Goal: Information Seeking & Learning: Learn about a topic

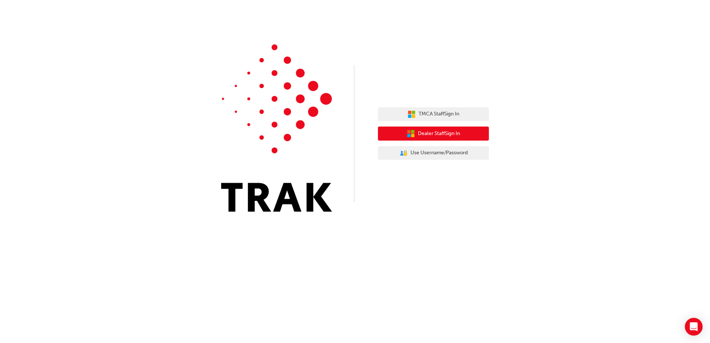
click at [436, 135] on span "Dealer Staff Sign In" at bounding box center [439, 133] width 42 height 9
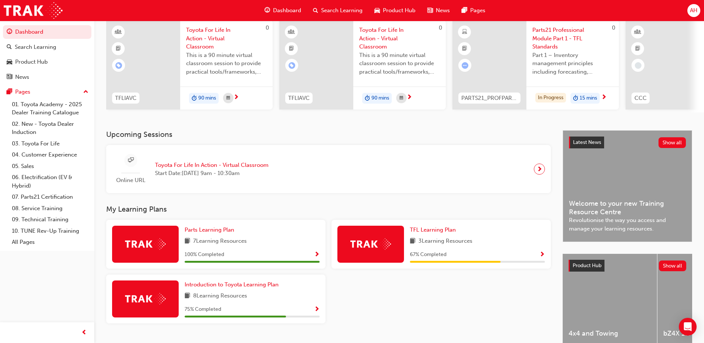
scroll to position [75, 0]
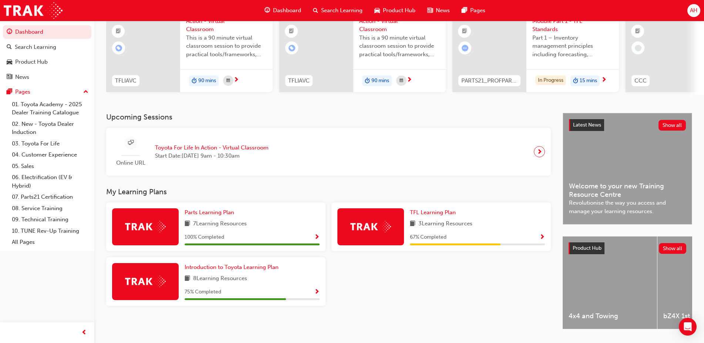
click at [314, 295] on span "Show Progress" at bounding box center [317, 292] width 6 height 7
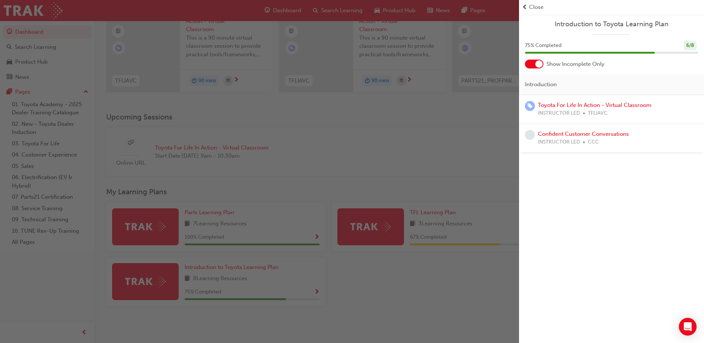
click at [428, 148] on div "button" at bounding box center [259, 171] width 519 height 343
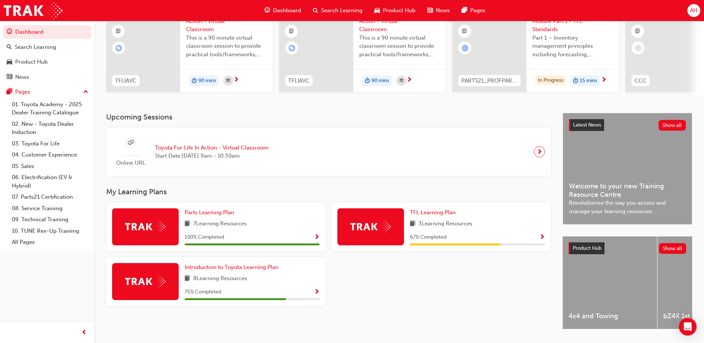
click at [448, 228] on span "3 Learning Resources" at bounding box center [445, 223] width 54 height 9
click at [539, 241] on span "Show Progress" at bounding box center [542, 237] width 6 height 7
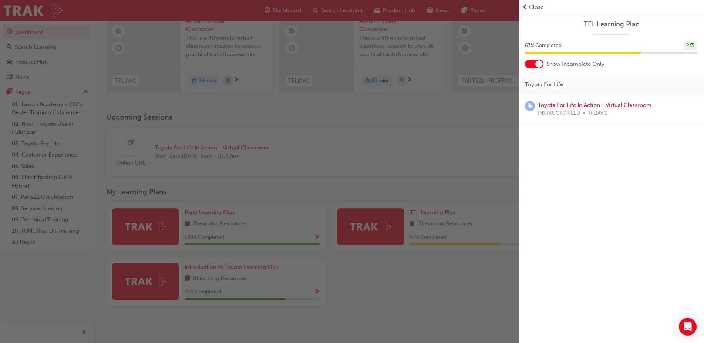
click at [350, 173] on div "button" at bounding box center [259, 171] width 519 height 343
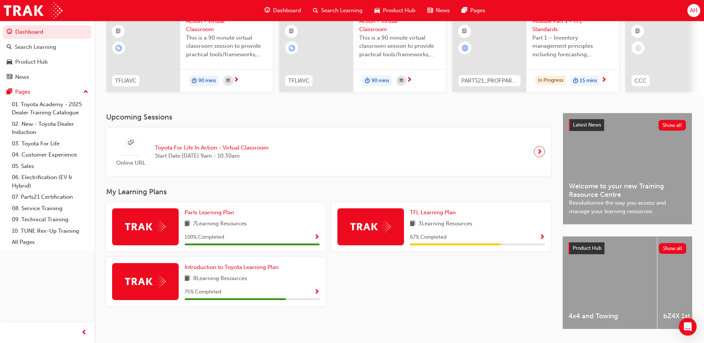
click at [375, 232] on img at bounding box center [370, 226] width 41 height 11
click at [539, 157] on span "next-icon" at bounding box center [539, 151] width 6 height 10
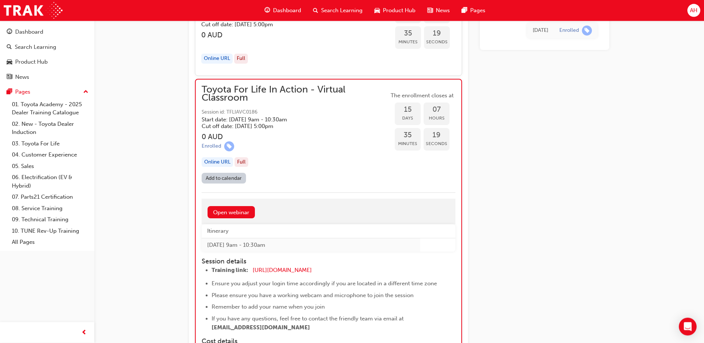
scroll to position [2965, 0]
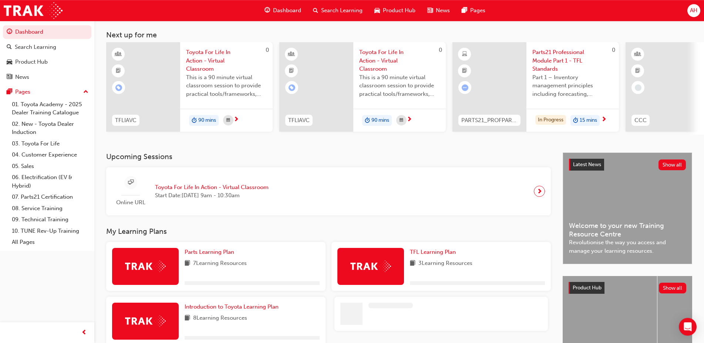
scroll to position [38, 0]
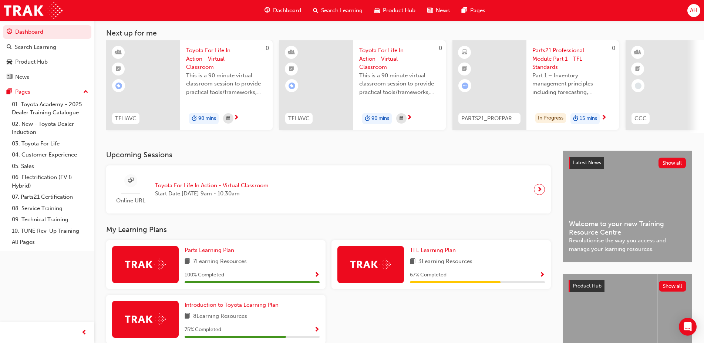
click at [575, 78] on span "Part 1 – Inventory management principles including forecasting, processes, and …" at bounding box center [572, 83] width 81 height 25
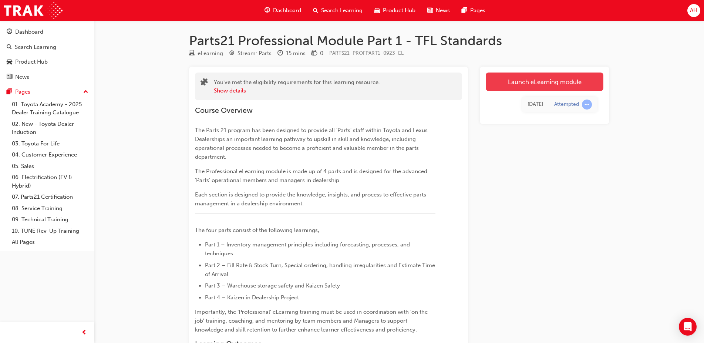
click at [558, 78] on link "Launch eLearning module" at bounding box center [544, 81] width 118 height 18
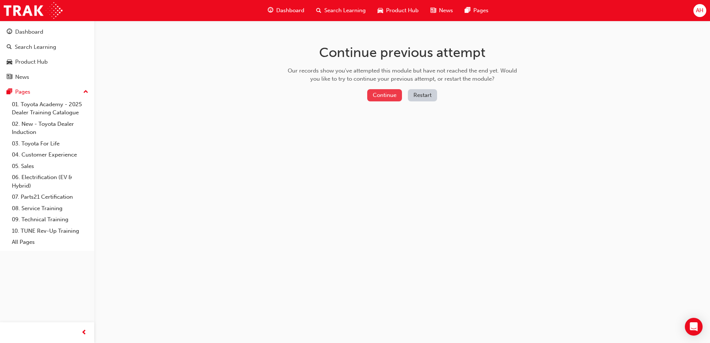
click at [389, 94] on button "Continue" at bounding box center [384, 95] width 35 height 12
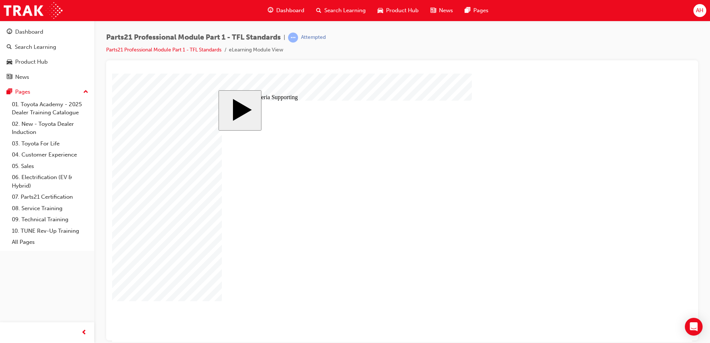
drag, startPoint x: 278, startPoint y: 262, endPoint x: 284, endPoint y: 262, distance: 5.2
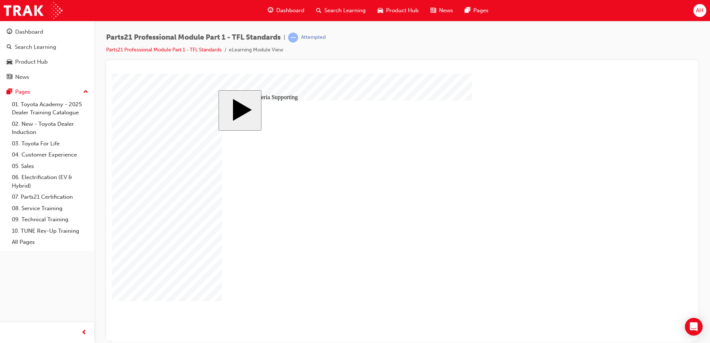
type input "6"
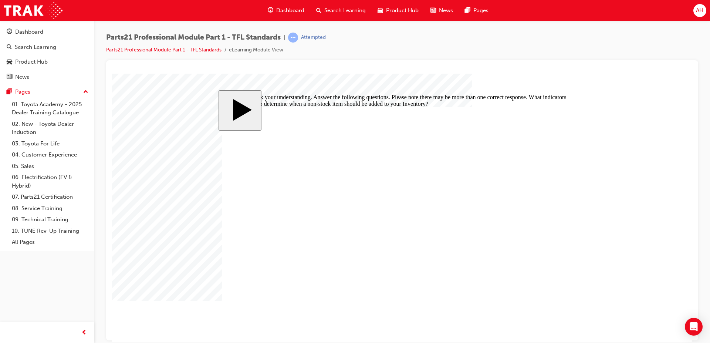
checkbox input "true"
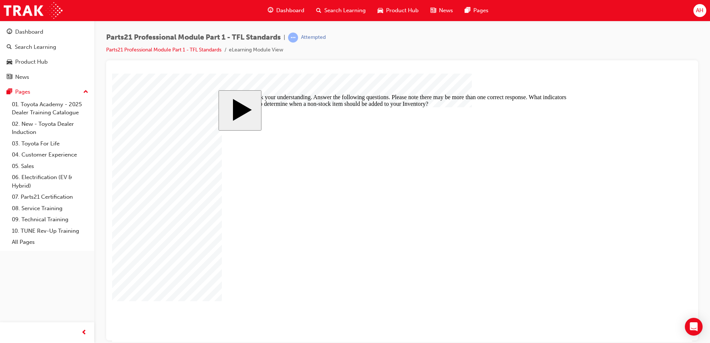
checkbox input "false"
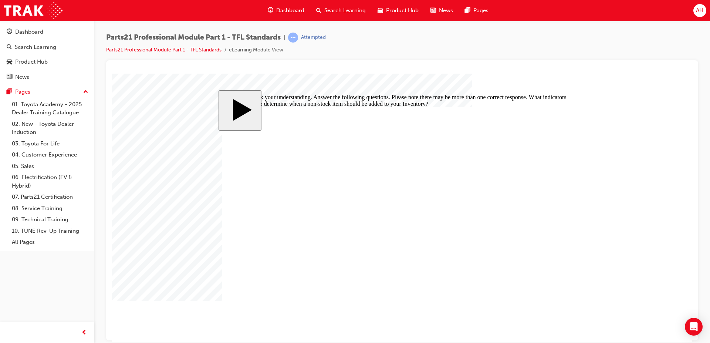
drag, startPoint x: 260, startPoint y: 224, endPoint x: 244, endPoint y: 216, distance: 17.9
checkbox input "false"
checkbox input "true"
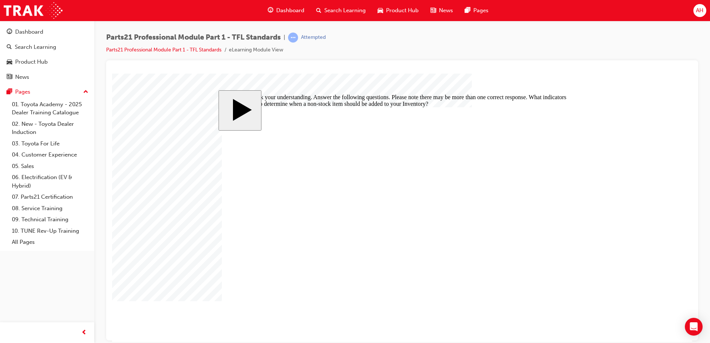
checkbox input "true"
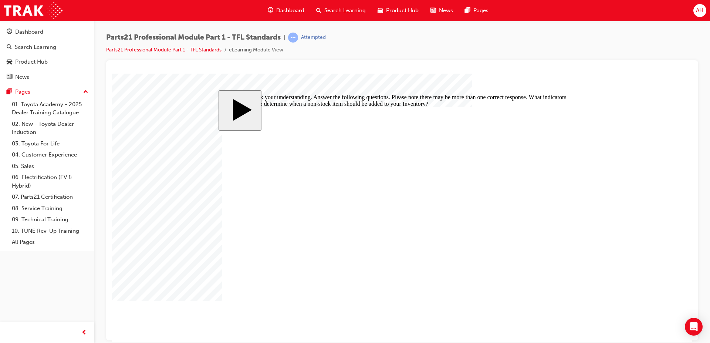
drag, startPoint x: 287, startPoint y: 250, endPoint x: 336, endPoint y: 255, distance: 49.0
checkbox input "false"
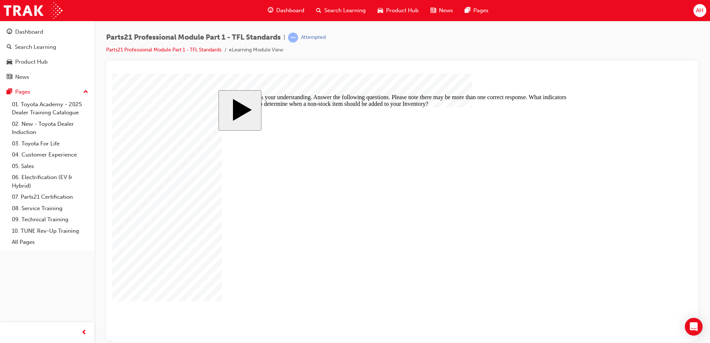
checkbox input "true"
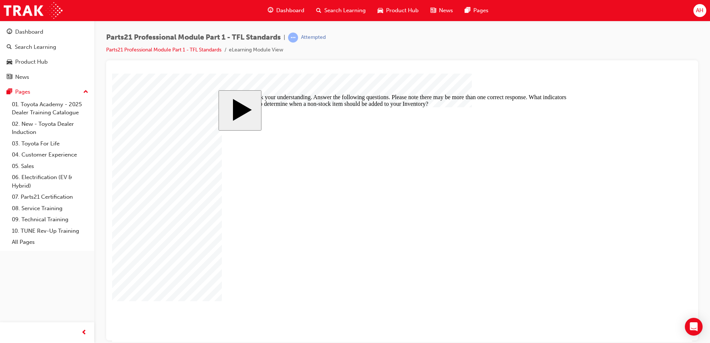
checkbox input "false"
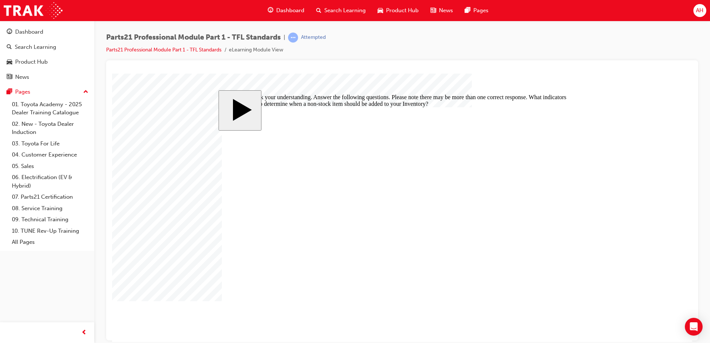
checkbox input "false"
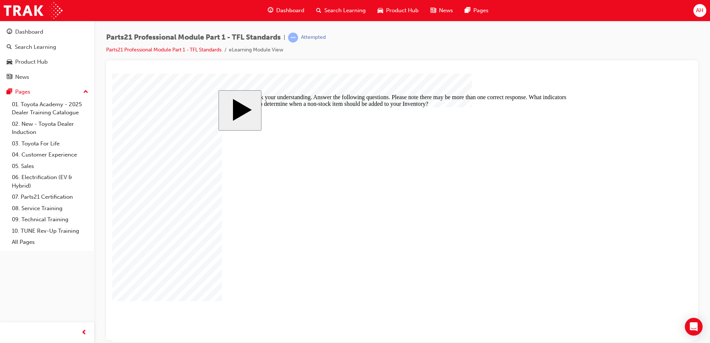
checkbox input "false"
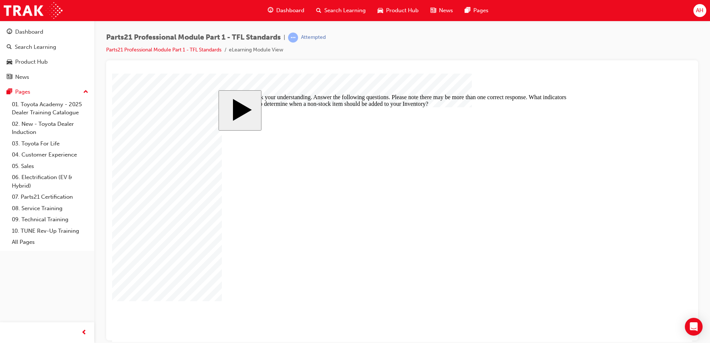
checkbox input "true"
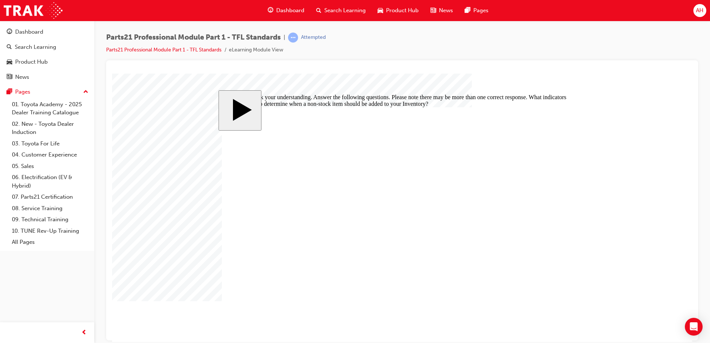
checkbox input "true"
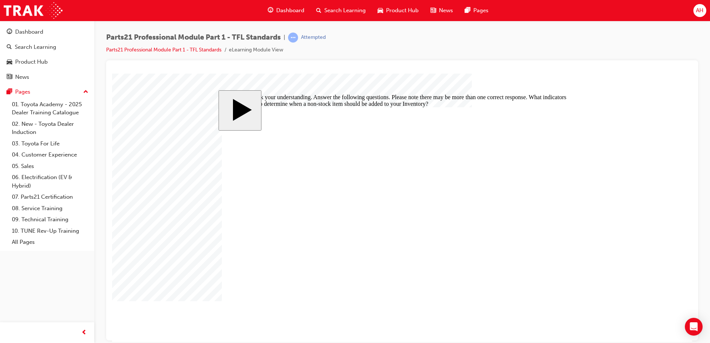
checkbox input "true"
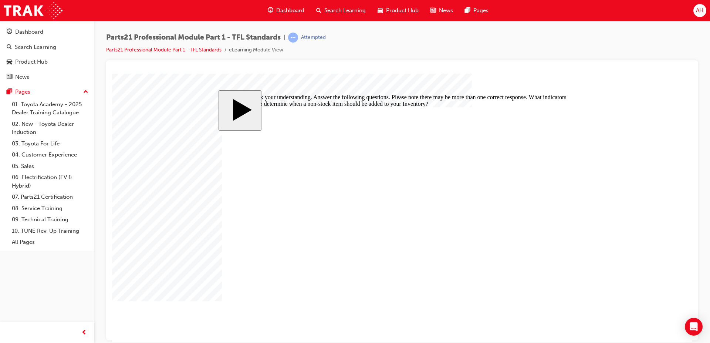
checkbox input "false"
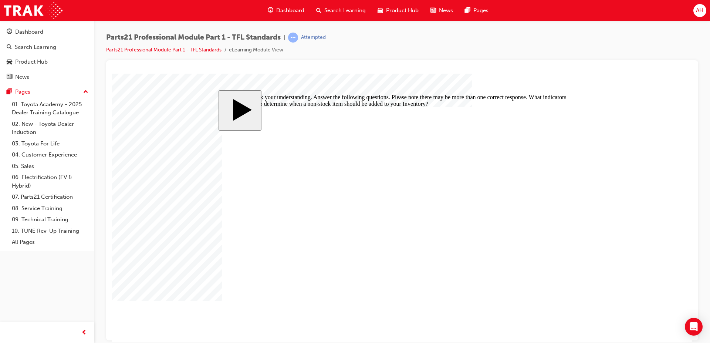
checkbox input "false"
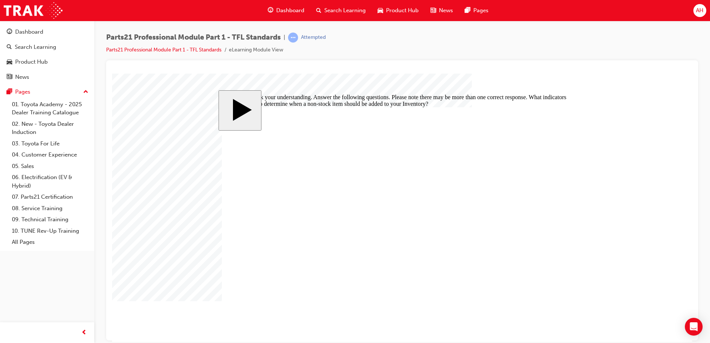
checkbox input "false"
drag, startPoint x: 560, startPoint y: 310, endPoint x: 553, endPoint y: 309, distance: 7.1
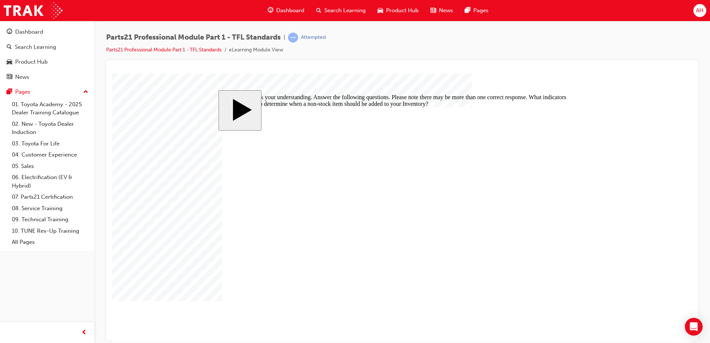
checkbox input "false"
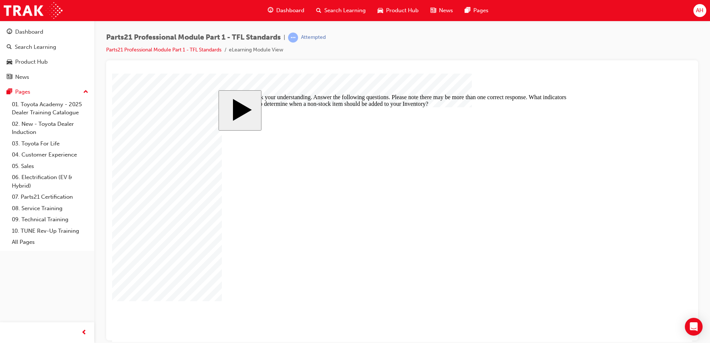
checkbox input "true"
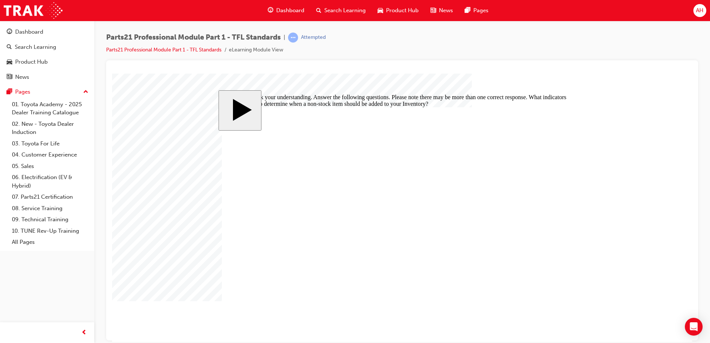
checkbox input "true"
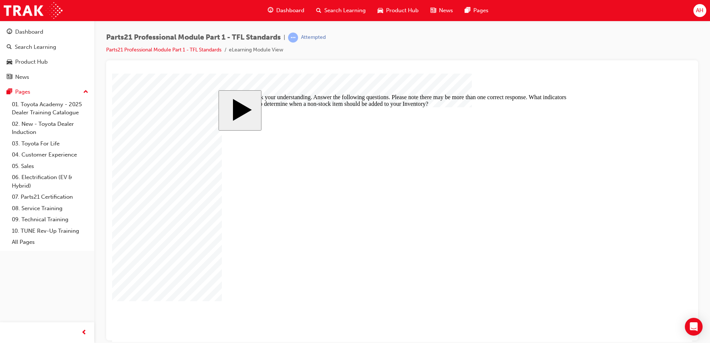
checkbox input "true"
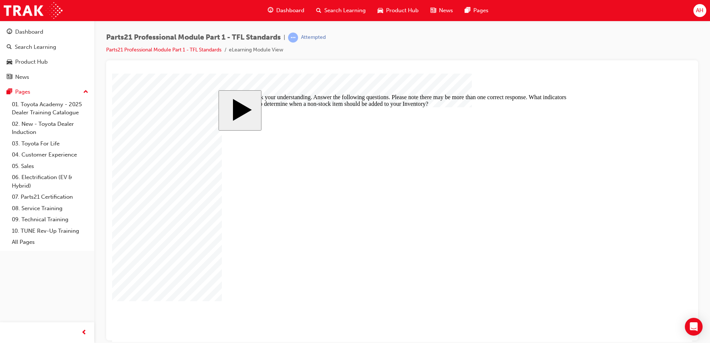
checkbox input "true"
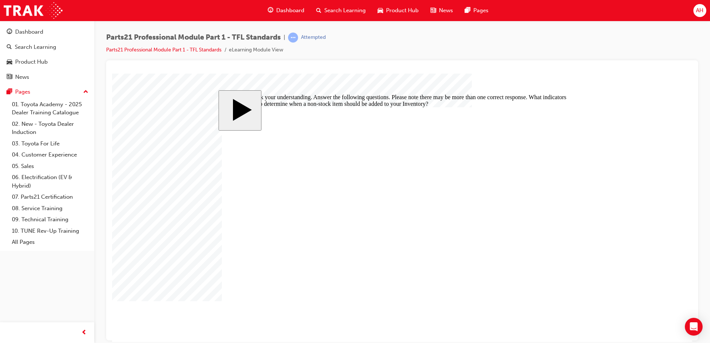
checkbox input "true"
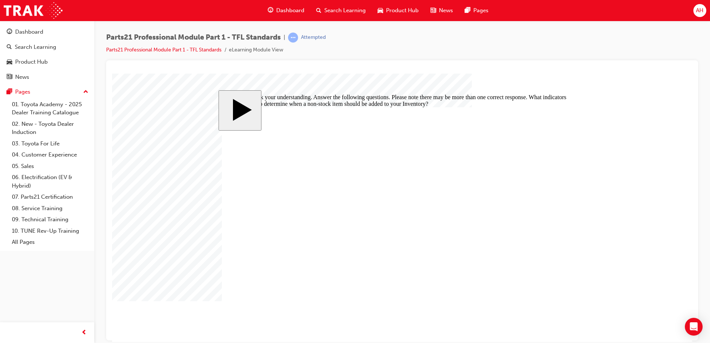
checkbox input "true"
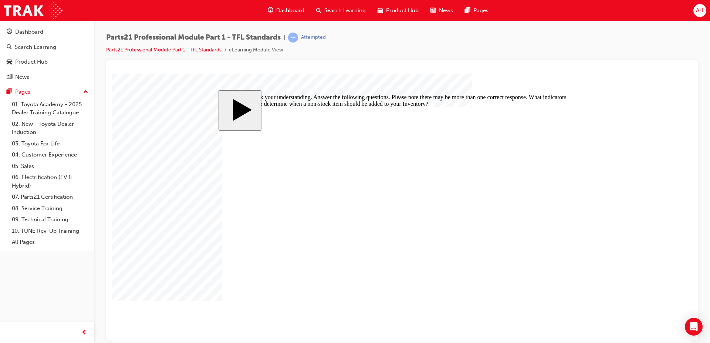
checkbox input "false"
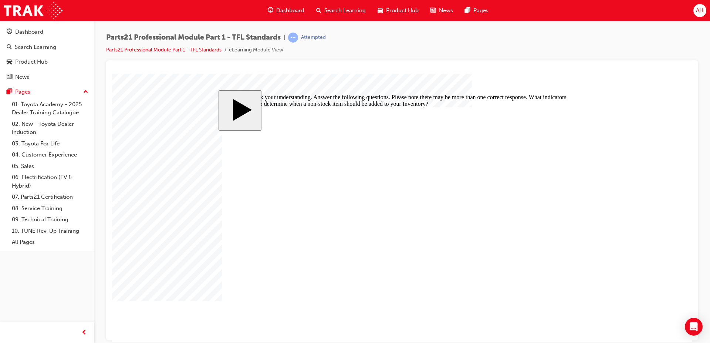
checkbox input "true"
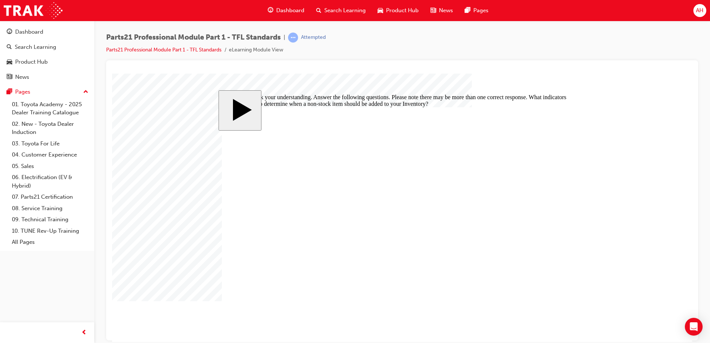
checkbox input "true"
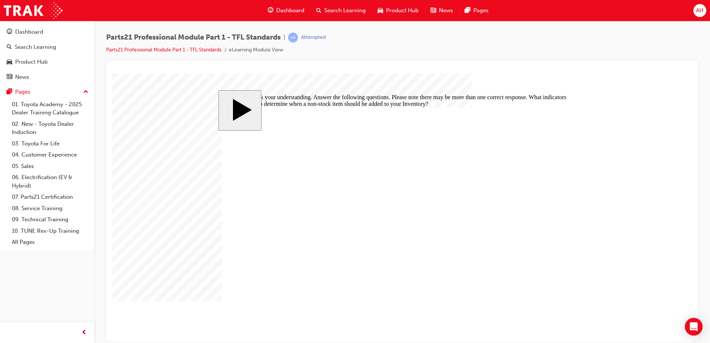
checkbox input "true"
checkbox input "false"
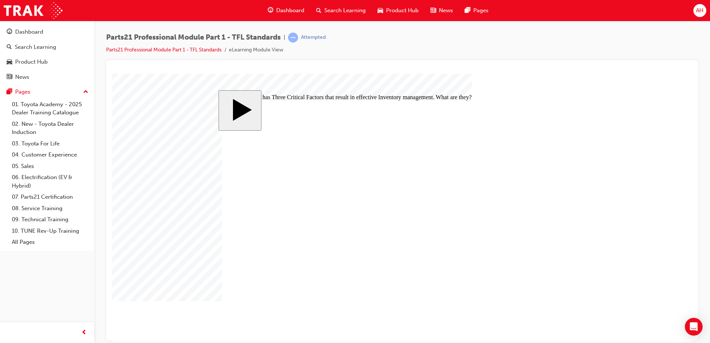
checkbox input "true"
drag, startPoint x: 418, startPoint y: 201, endPoint x: 423, endPoint y: 196, distance: 7.6
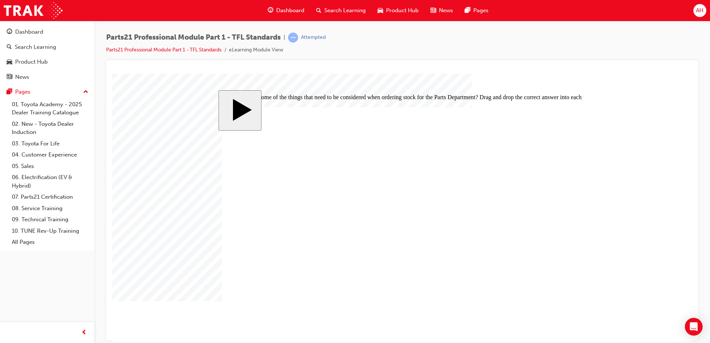
drag, startPoint x: 424, startPoint y: 243, endPoint x: 414, endPoint y: 222, distance: 22.5
drag, startPoint x: 424, startPoint y: 246, endPoint x: 410, endPoint y: 197, distance: 51.7
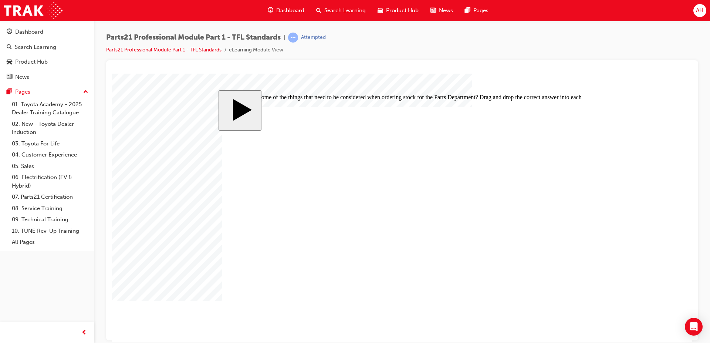
drag, startPoint x: 421, startPoint y: 245, endPoint x: 403, endPoint y: 246, distance: 17.7
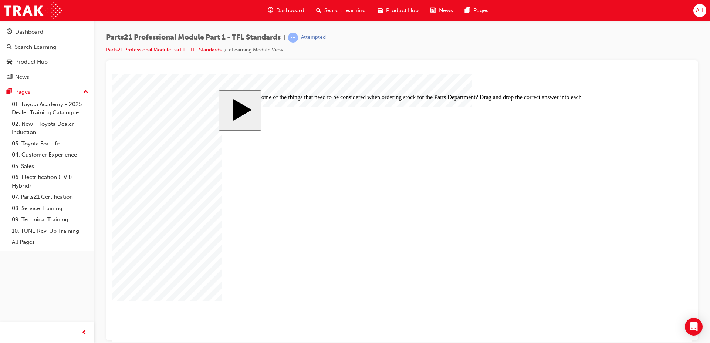
drag, startPoint x: 422, startPoint y: 198, endPoint x: 438, endPoint y: 250, distance: 54.4
drag, startPoint x: 426, startPoint y: 245, endPoint x: 506, endPoint y: 251, distance: 80.5
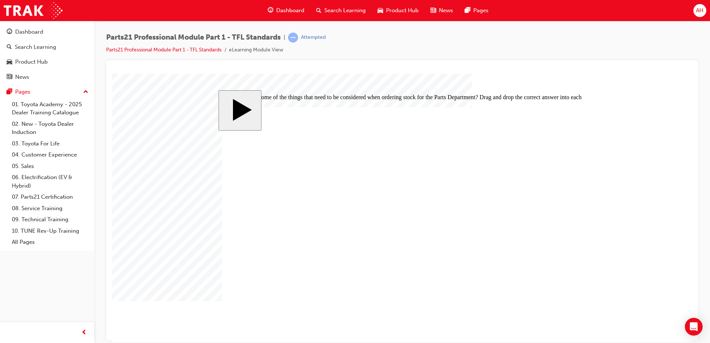
drag, startPoint x: 458, startPoint y: 243, endPoint x: 499, endPoint y: 221, distance: 46.5
drag, startPoint x: 354, startPoint y: 244, endPoint x: 376, endPoint y: 231, distance: 25.0
drag, startPoint x: 403, startPoint y: 221, endPoint x: 488, endPoint y: 217, distance: 84.8
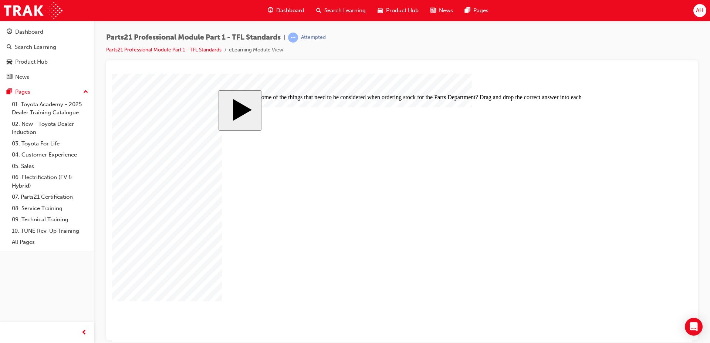
drag, startPoint x: 455, startPoint y: 203, endPoint x: 458, endPoint y: 185, distance: 18.7
drag, startPoint x: 450, startPoint y: 197, endPoint x: 448, endPoint y: 246, distance: 49.6
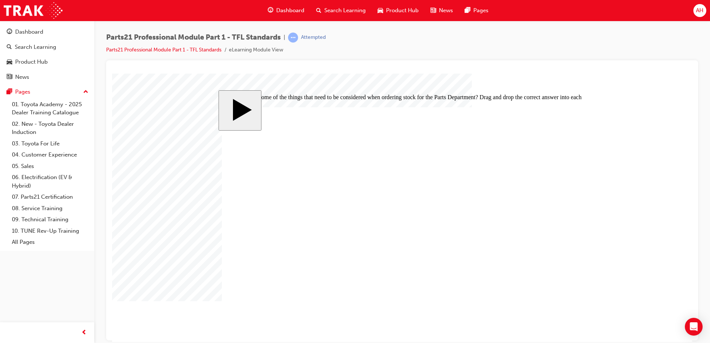
drag, startPoint x: 440, startPoint y: 192, endPoint x: 426, endPoint y: 189, distance: 13.9
drag, startPoint x: 437, startPoint y: 195, endPoint x: 436, endPoint y: 243, distance: 47.3
drag, startPoint x: 438, startPoint y: 198, endPoint x: 427, endPoint y: 225, distance: 29.0
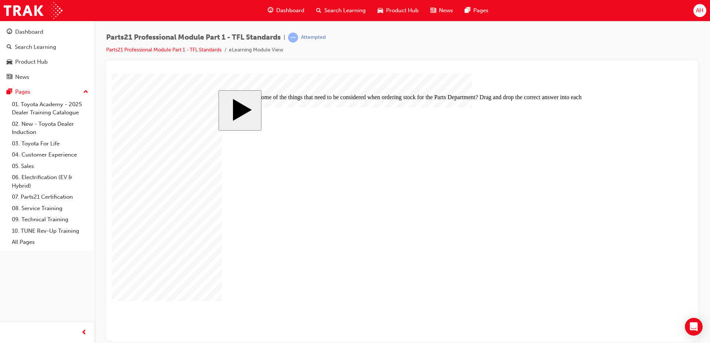
drag, startPoint x: 432, startPoint y: 197, endPoint x: 421, endPoint y: 197, distance: 11.1
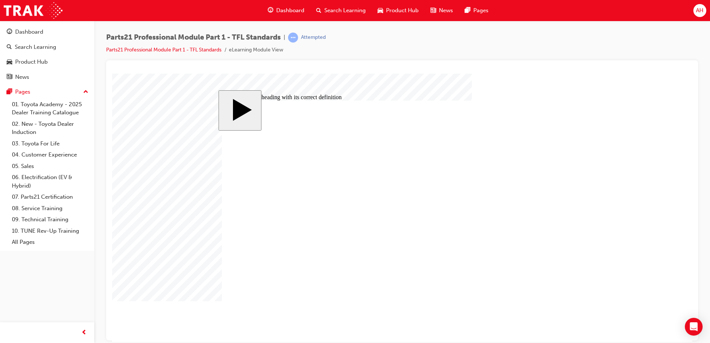
drag, startPoint x: 438, startPoint y: 178, endPoint x: 421, endPoint y: 178, distance: 16.6
drag, startPoint x: 425, startPoint y: 224, endPoint x: 448, endPoint y: 226, distance: 23.3
drag, startPoint x: 450, startPoint y: 221, endPoint x: 443, endPoint y: 201, distance: 21.1
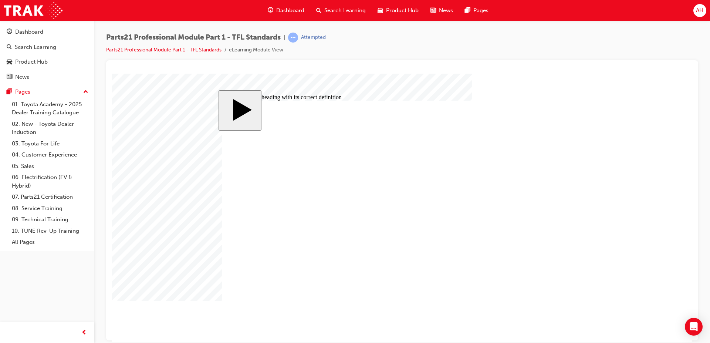
drag, startPoint x: 442, startPoint y: 218, endPoint x: 433, endPoint y: 219, distance: 8.5
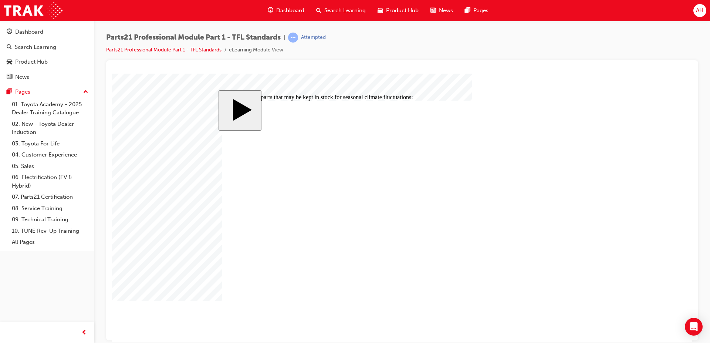
checkbox input "true"
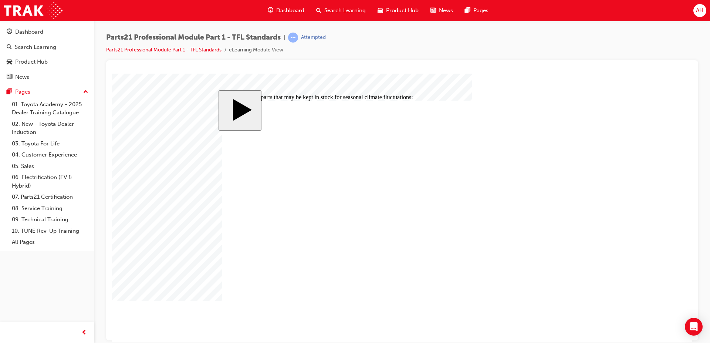
checkbox input "true"
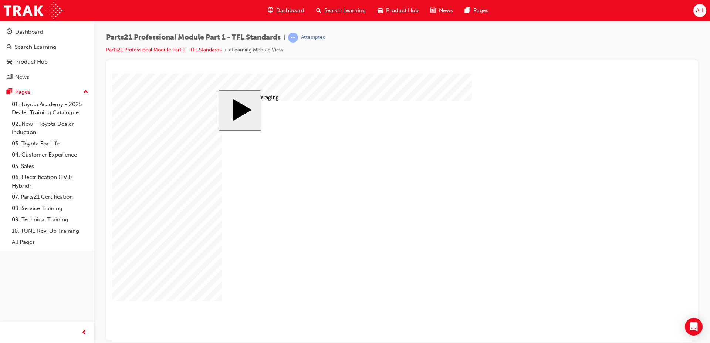
type input "3"
type input "30"
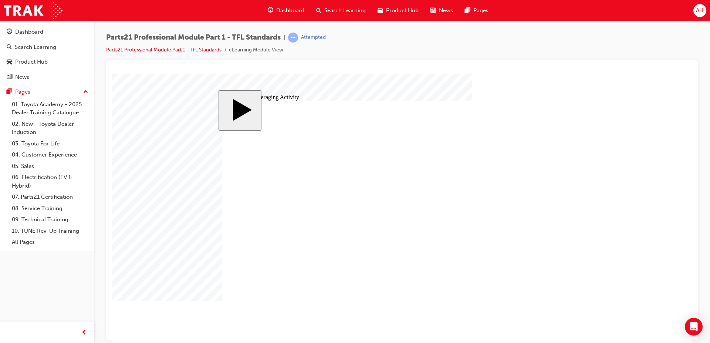
type input "30"
type input "3"
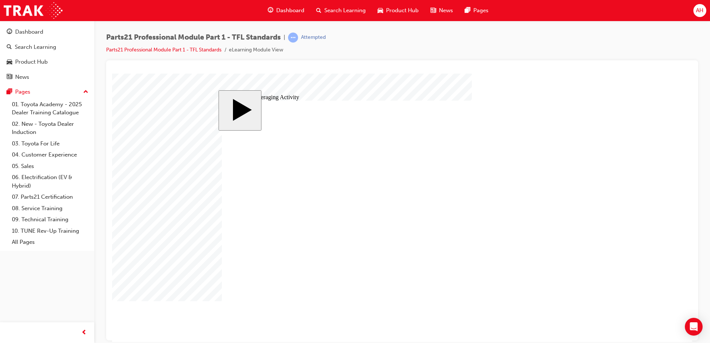
type input "30"
type input "6"
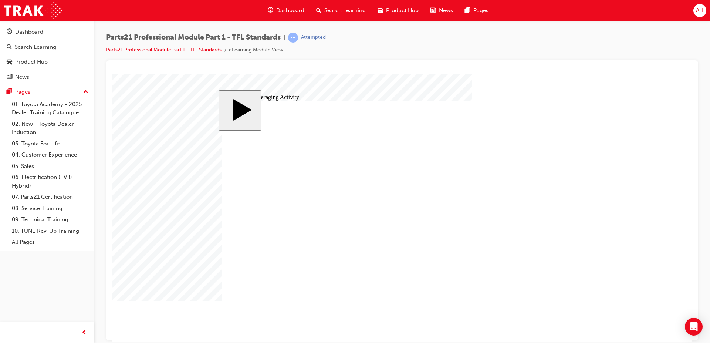
type input "6"
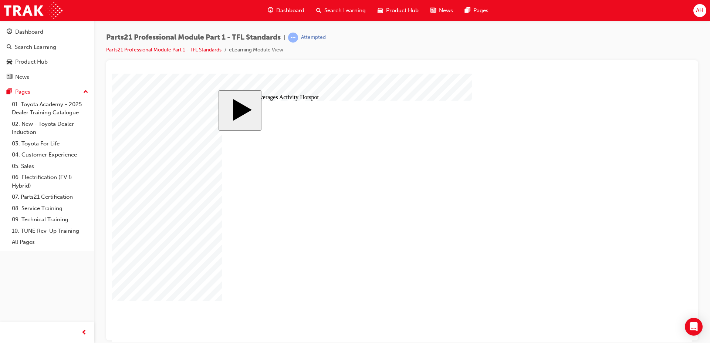
drag, startPoint x: 356, startPoint y: 238, endPoint x: 368, endPoint y: 238, distance: 12.2
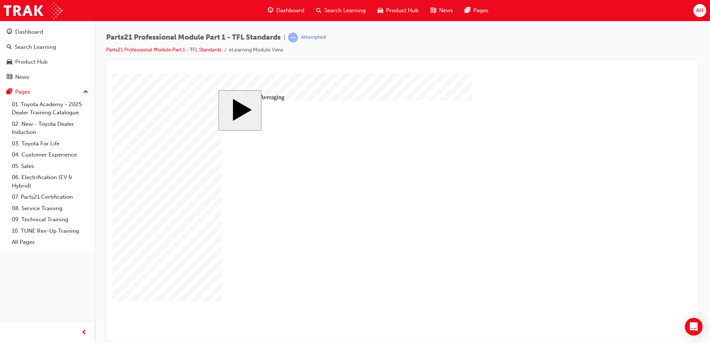
drag, startPoint x: 381, startPoint y: 179, endPoint x: 326, endPoint y: 236, distance: 79.2
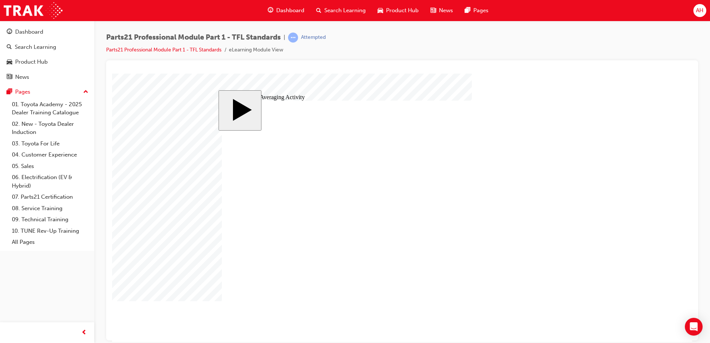
drag, startPoint x: 377, startPoint y: 196, endPoint x: 433, endPoint y: 238, distance: 69.7
drag, startPoint x: 379, startPoint y: 210, endPoint x: 555, endPoint y: 237, distance: 177.3
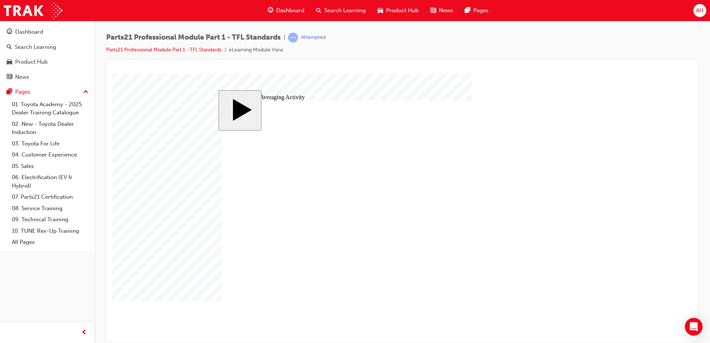
drag, startPoint x: 319, startPoint y: 235, endPoint x: 376, endPoint y: 178, distance: 80.8
drag, startPoint x: 471, startPoint y: 181, endPoint x: 325, endPoint y: 240, distance: 157.9
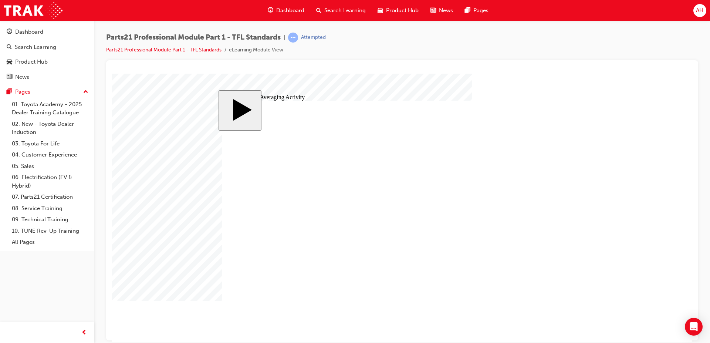
drag, startPoint x: 322, startPoint y: 237, endPoint x: 475, endPoint y: 177, distance: 163.9
drag, startPoint x: 531, startPoint y: 179, endPoint x: 323, endPoint y: 235, distance: 215.8
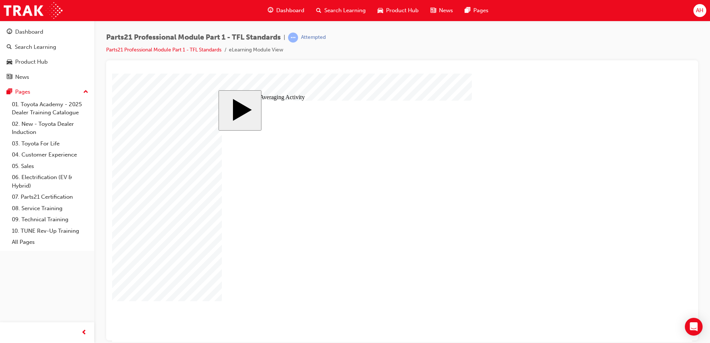
drag, startPoint x: 526, startPoint y: 196, endPoint x: 433, endPoint y: 238, distance: 101.3
drag, startPoint x: 529, startPoint y: 207, endPoint x: 548, endPoint y: 237, distance: 35.3
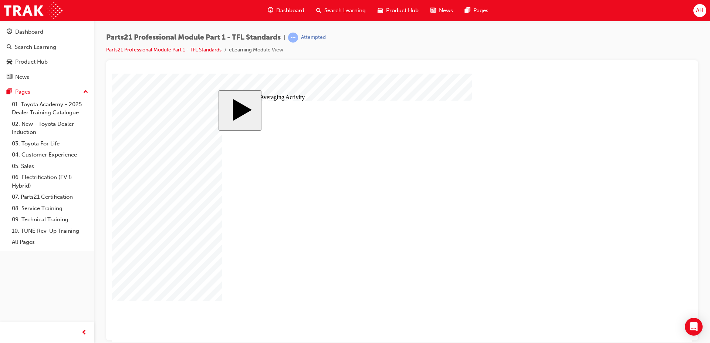
drag, startPoint x: 266, startPoint y: 241, endPoint x: 255, endPoint y: 242, distance: 11.1
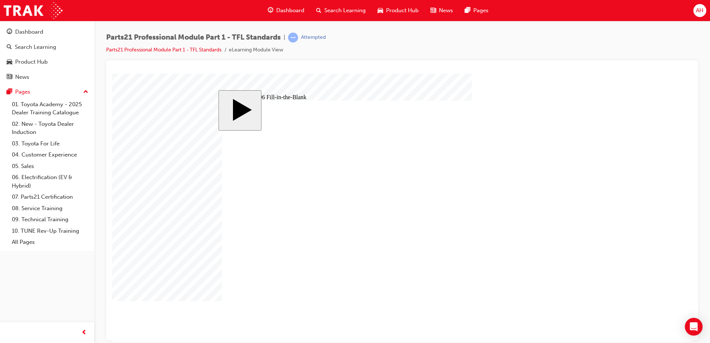
type input "9"
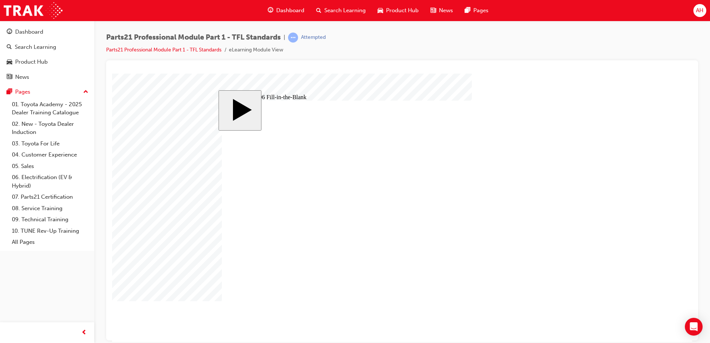
type input "1"
type input "17"
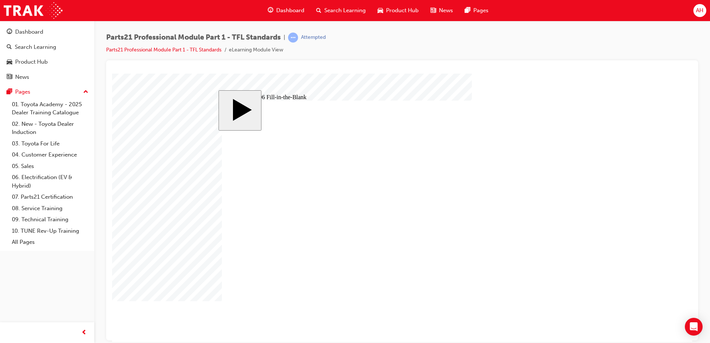
type input "1"
type input "18"
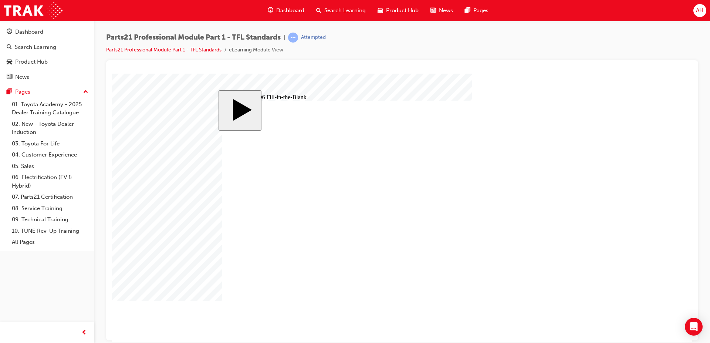
type input "18"
type input "1"
type input "14"
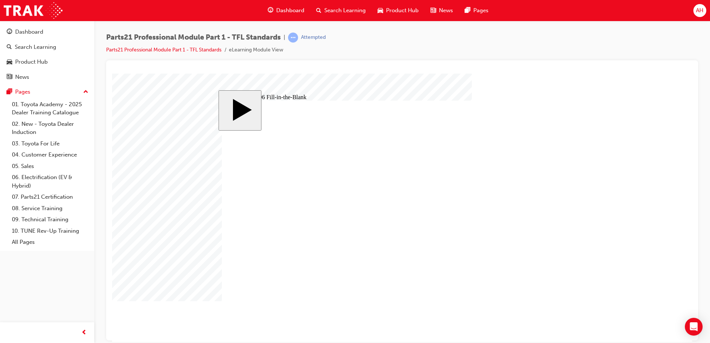
type input "14"
type input "1"
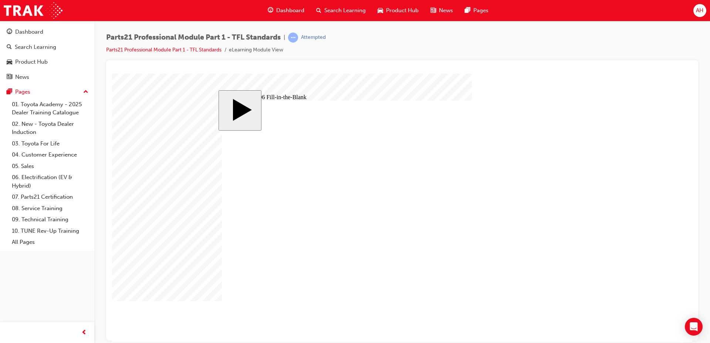
type input "12"
type input "1"
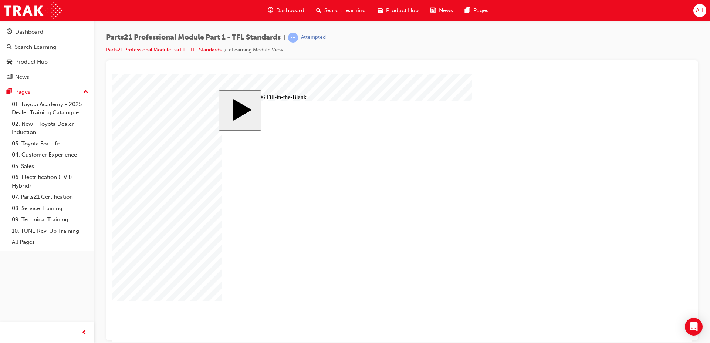
type input "1"
type input "13"
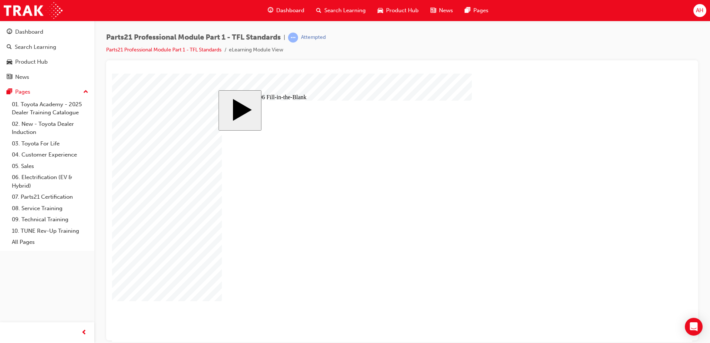
type input "8"
type input "83"
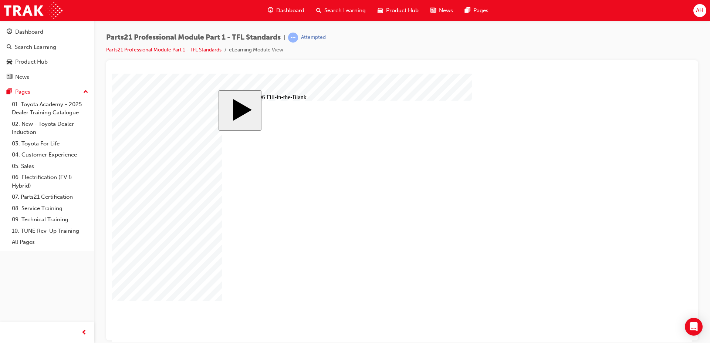
type input "8"
type input "83"
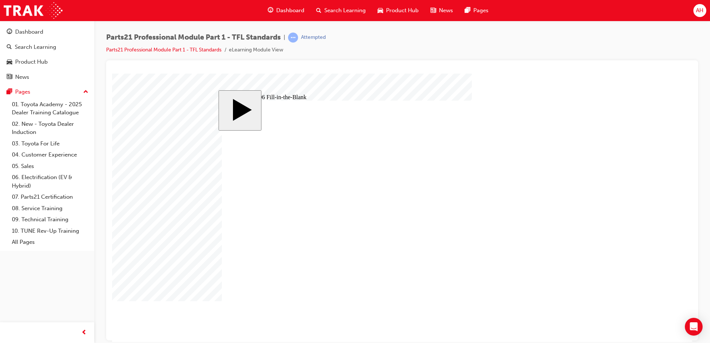
type input "83"
type input "6"
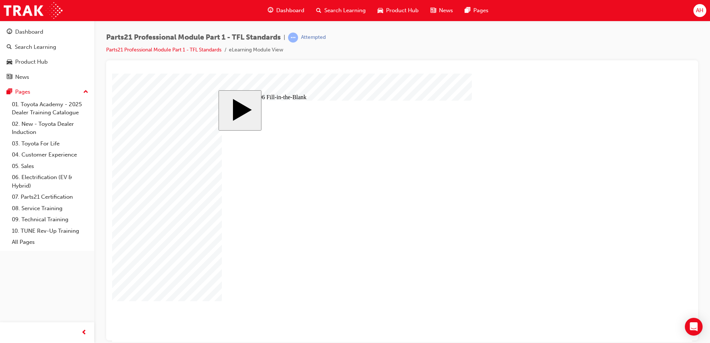
type input "1"
type input "14"
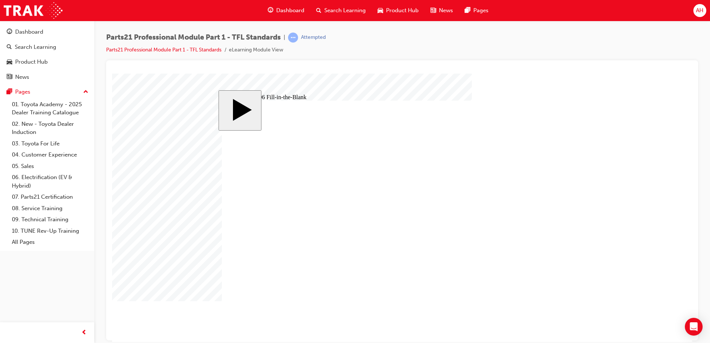
type input "14"
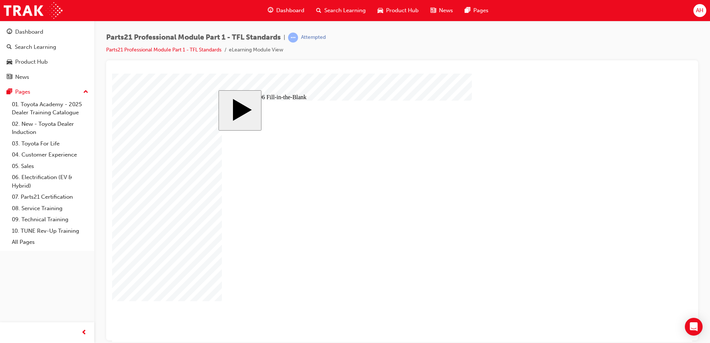
drag, startPoint x: 528, startPoint y: 180, endPoint x: 323, endPoint y: 239, distance: 213.4
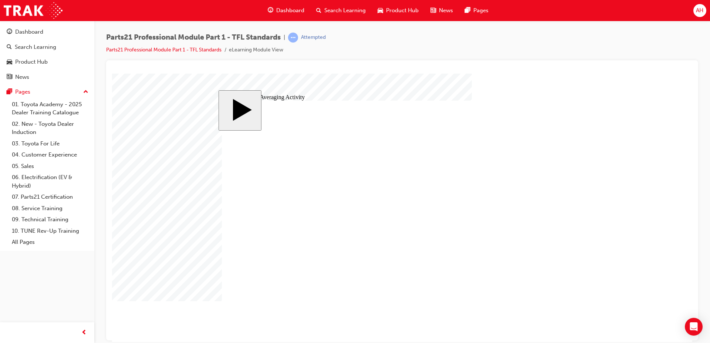
drag, startPoint x: 529, startPoint y: 193, endPoint x: 436, endPoint y: 238, distance: 104.2
drag, startPoint x: 531, startPoint y: 209, endPoint x: 547, endPoint y: 233, distance: 29.3
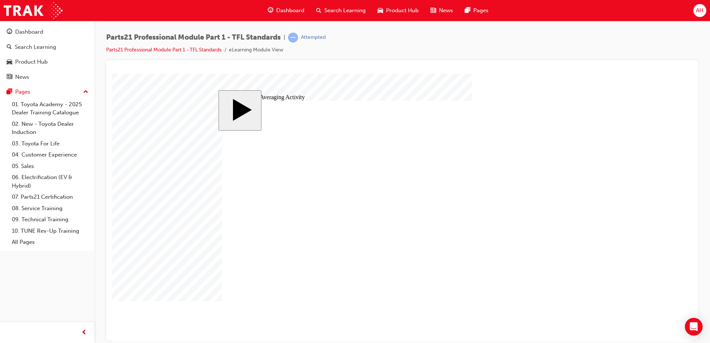
type input "9"
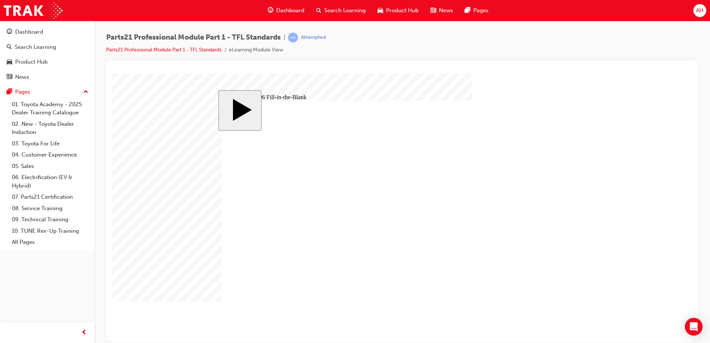
type input "9"
type input "1"
type input "17"
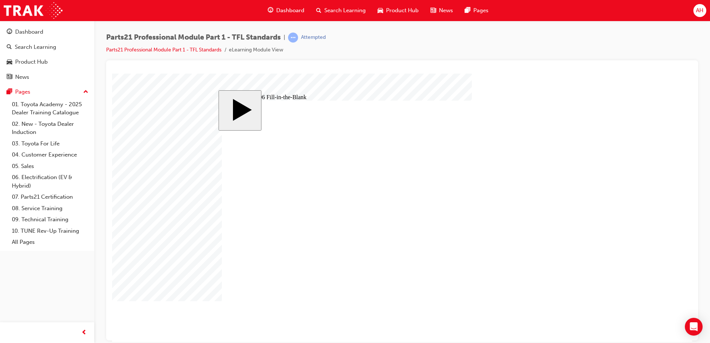
type input "17"
type input "1"
type input "18"
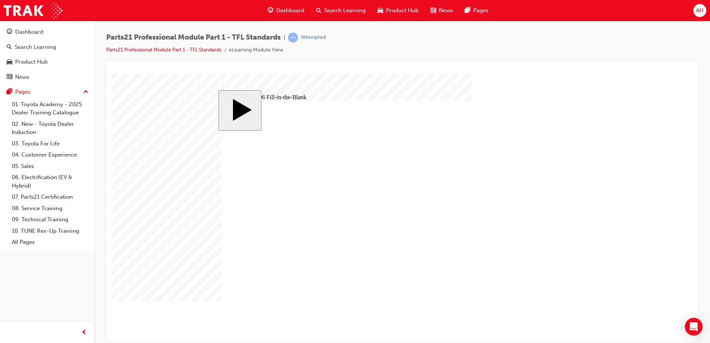
type input "18"
type input "1"
type input "14"
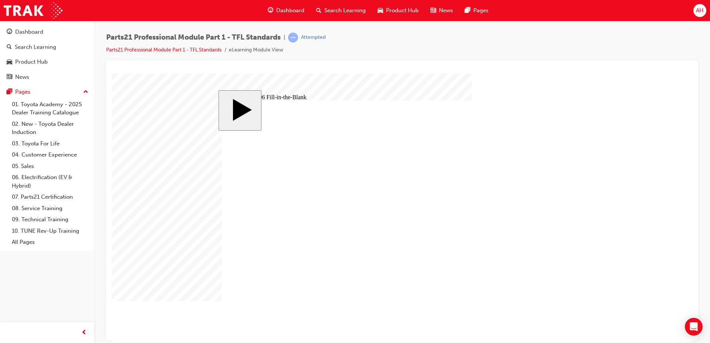
type input "14"
type input "1"
type input "12"
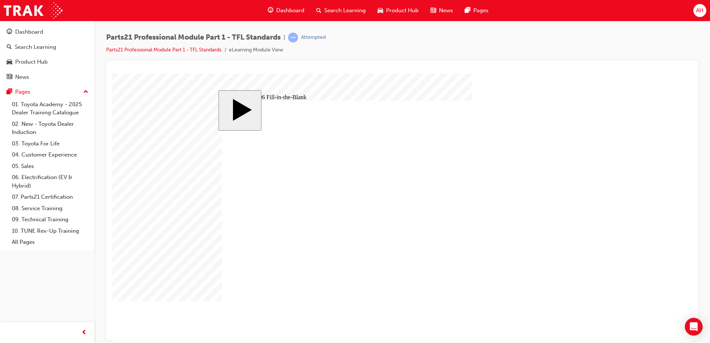
type input "12"
type input "1"
type input "13"
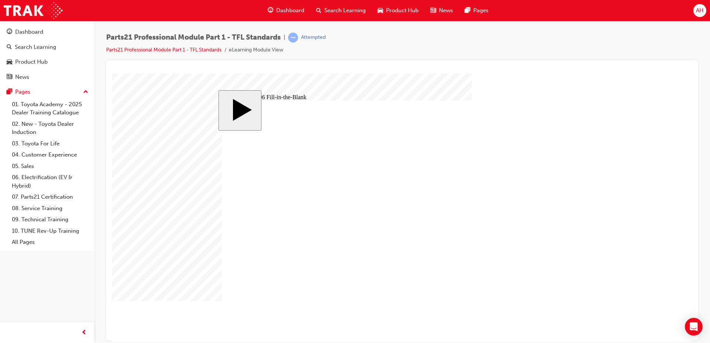
type input "13"
type input "8"
type input "83"
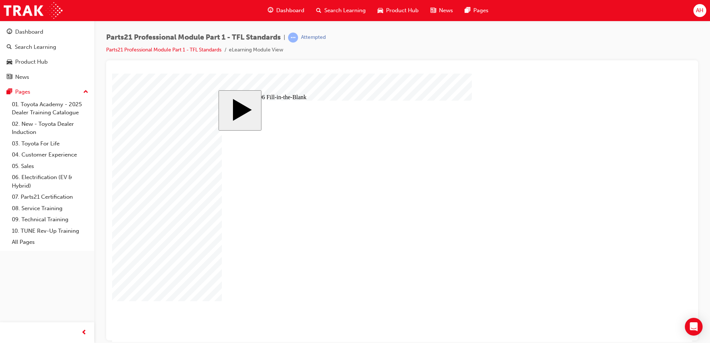
type input "83"
drag, startPoint x: 335, startPoint y: 268, endPoint x: 323, endPoint y: 268, distance: 11.8
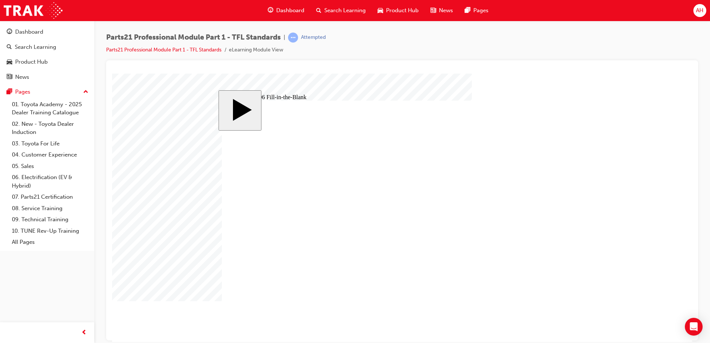
drag, startPoint x: 300, startPoint y: 267, endPoint x: 295, endPoint y: 267, distance: 4.8
drag, startPoint x: 269, startPoint y: 265, endPoint x: 251, endPoint y: 270, distance: 18.7
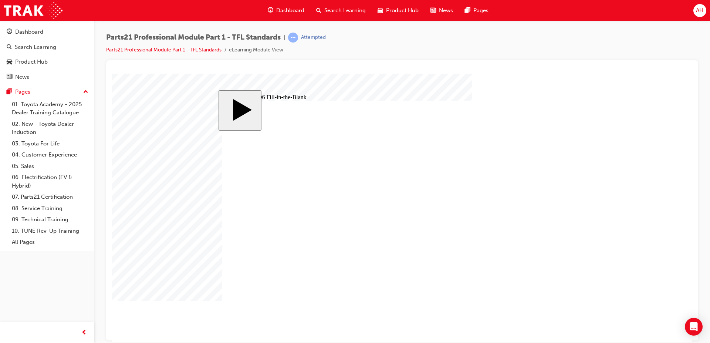
type input "8"
type input "86"
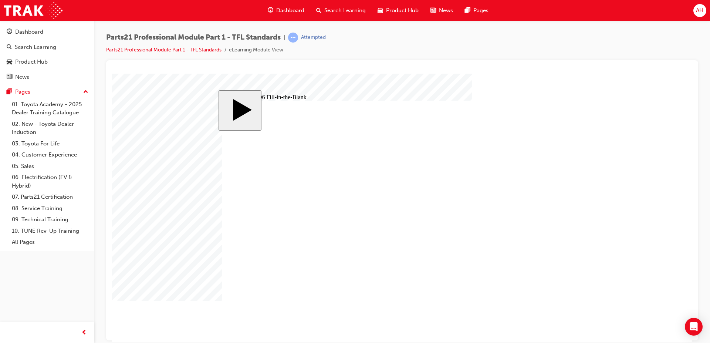
type input "8"
type input "83"
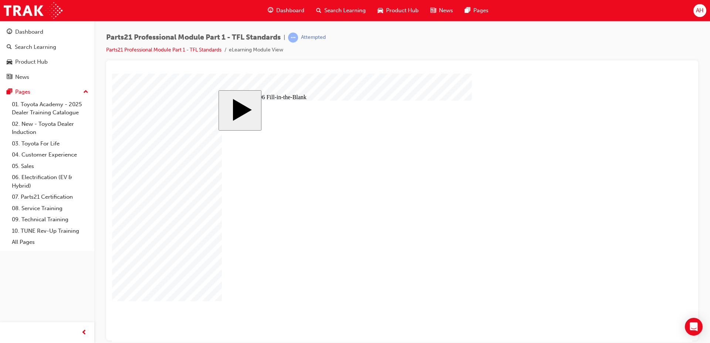
type input "6"
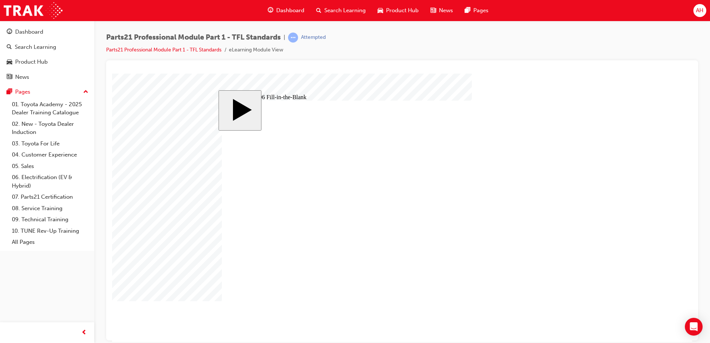
type input "1"
type input "13"
type input "13."
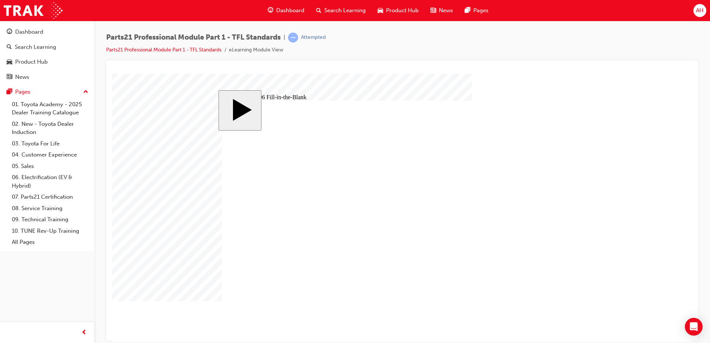
type input "13."
type input "13.8"
type input "13.83"
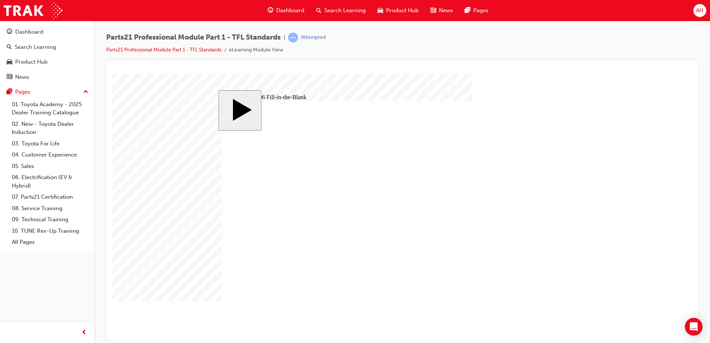
type input "13.83"
type input "14"
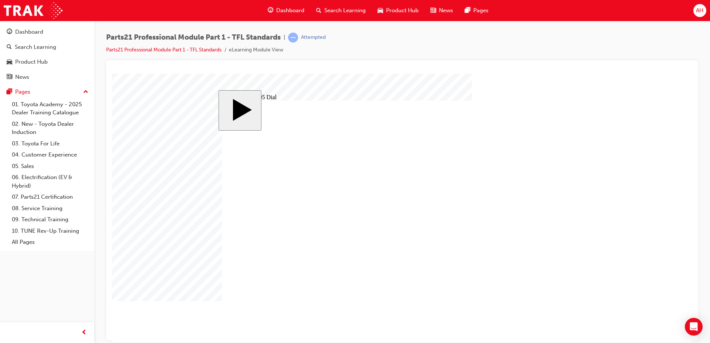
radio input "true"
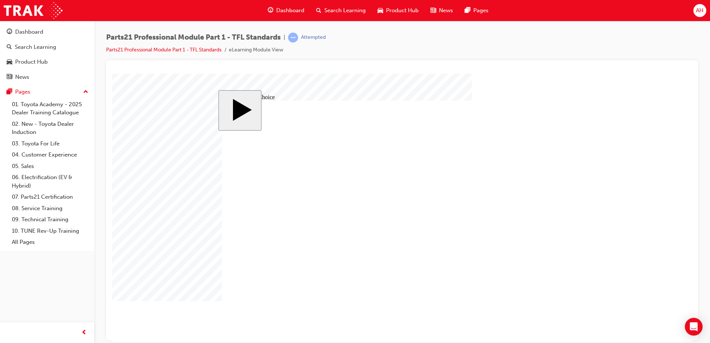
radio input "true"
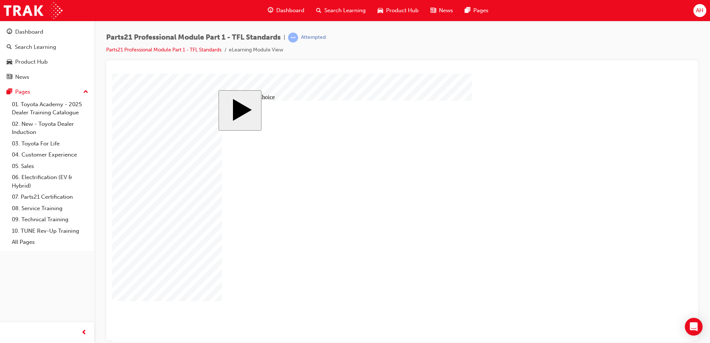
radio input "true"
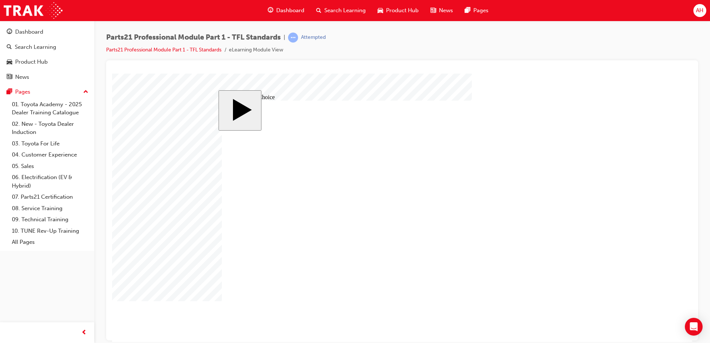
type input "8"
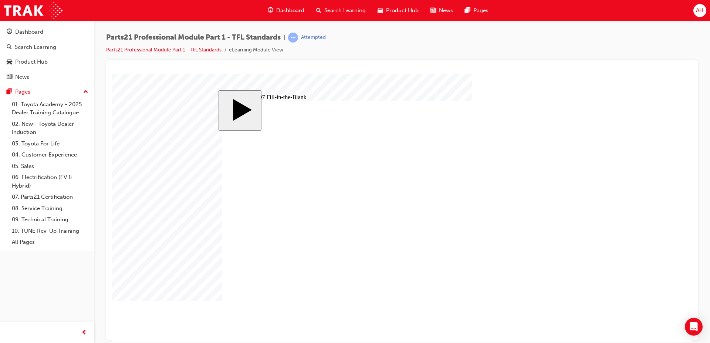
type input "6"
type input "8"
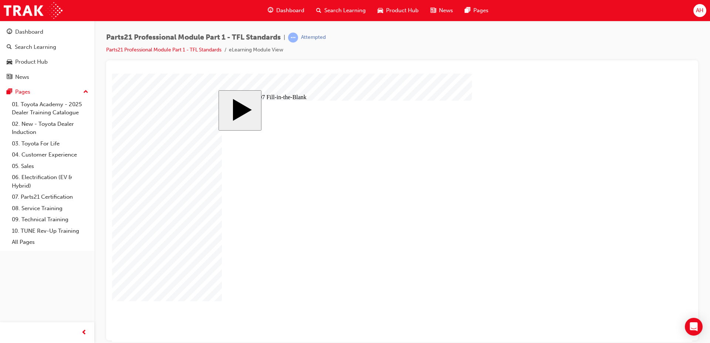
type input "8"
type input "9"
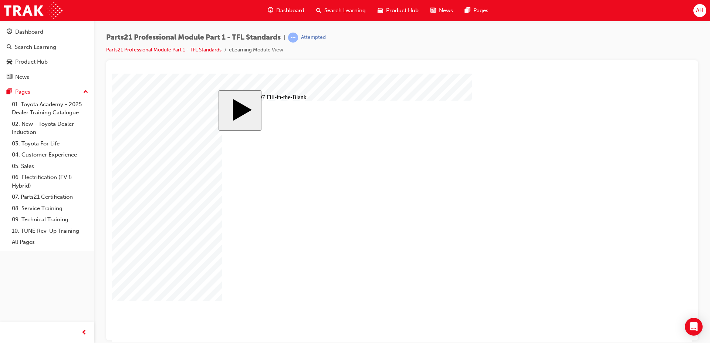
type input "3"
type input "30"
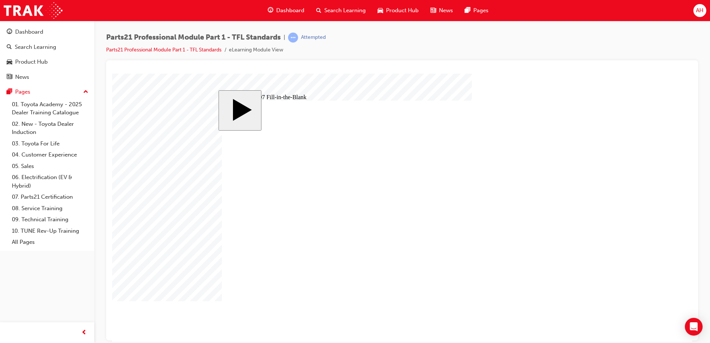
type input "30"
type input "3"
type input "30"
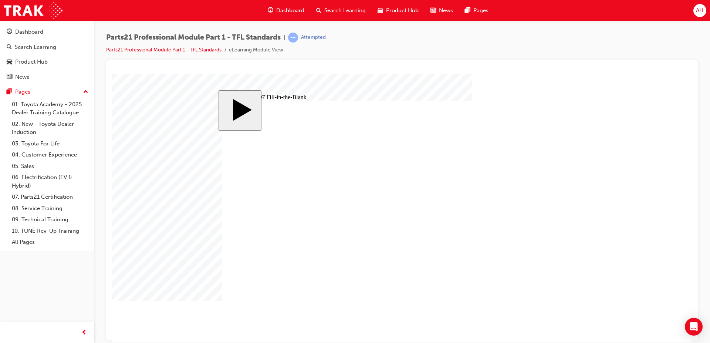
type input "30"
type input "4"
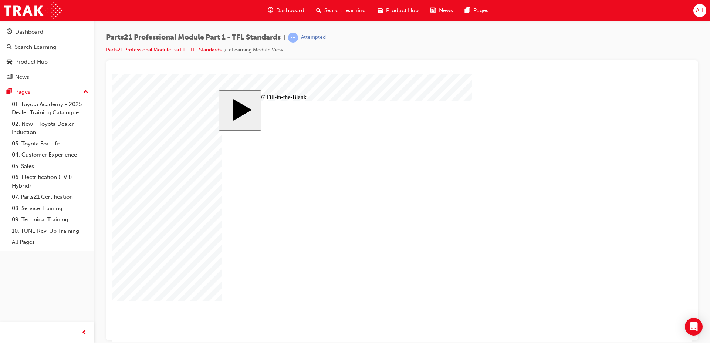
type input "4"
type input "7"
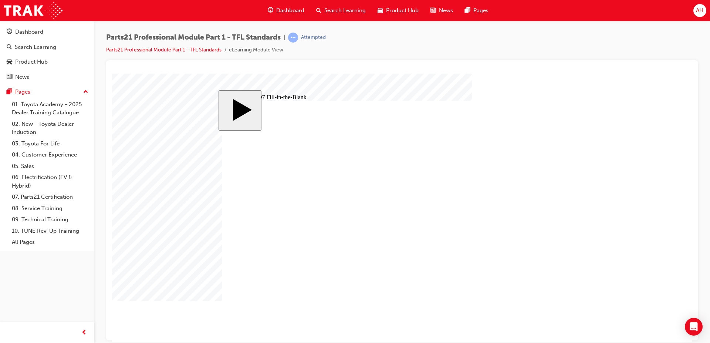
type input "7"
type input "7."
type input "7.5"
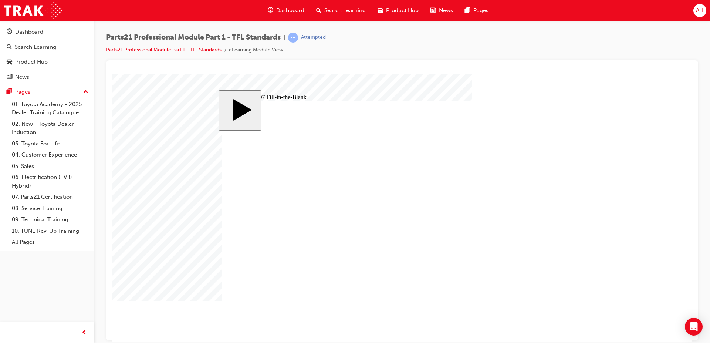
type input "7.5"
type input "3"
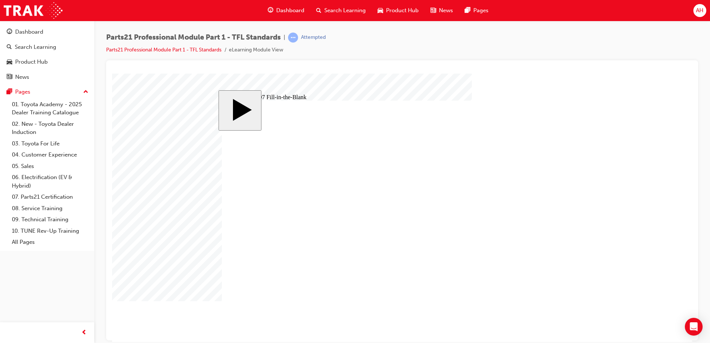
type input "3"
type input "31"
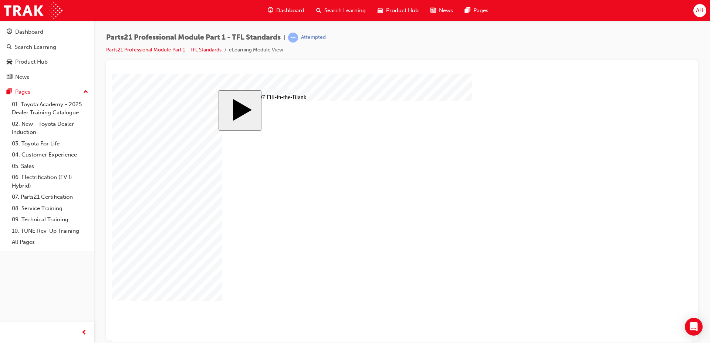
drag, startPoint x: 305, startPoint y: 255, endPoint x: 553, endPoint y: 199, distance: 253.6
drag, startPoint x: 440, startPoint y: 258, endPoint x: 412, endPoint y: 241, distance: 32.5
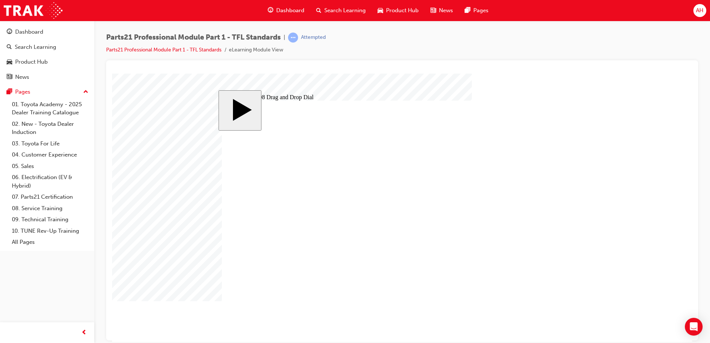
drag, startPoint x: 373, startPoint y: 256, endPoint x: 545, endPoint y: 233, distance: 174.2
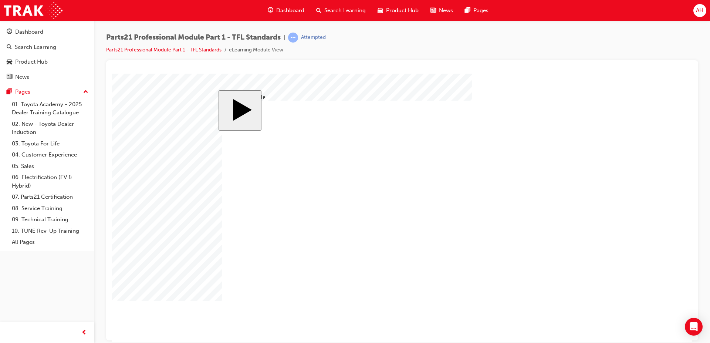
drag, startPoint x: 349, startPoint y: 162, endPoint x: 376, endPoint y: 165, distance: 27.1
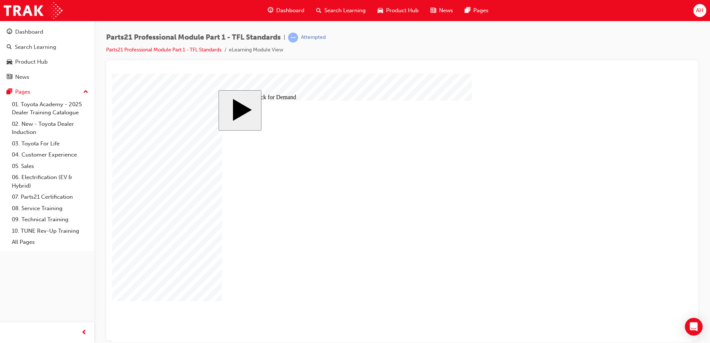
checkbox input "true"
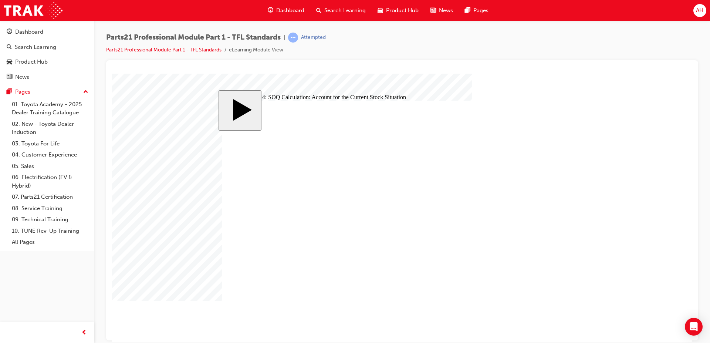
checkbox input "true"
